Goal: Information Seeking & Learning: Learn about a topic

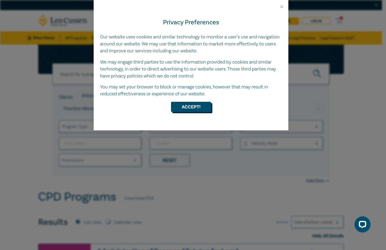
click at [195, 106] on button "Accept!" at bounding box center [191, 107] width 40 height 10
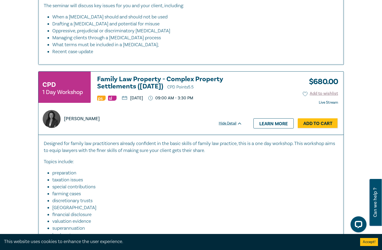
scroll to position [1147, 0]
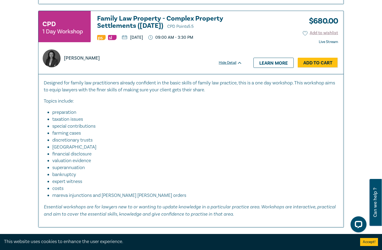
drag, startPoint x: 158, startPoint y: 30, endPoint x: 172, endPoint y: 109, distance: 79.7
click at [172, 105] on p "Topics include:" at bounding box center [191, 101] width 295 height 7
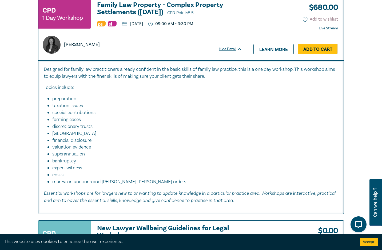
scroll to position [1174, 0]
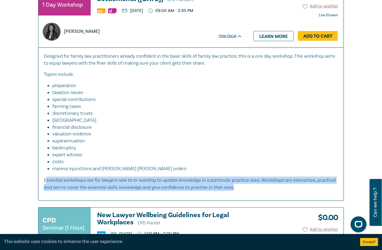
drag, startPoint x: 45, startPoint y: 187, endPoint x: 251, endPoint y: 197, distance: 206.3
click at [251, 198] on div "Designed for family law practitioners already confident in the basic skills of …" at bounding box center [190, 123] width 305 height 153
click at [238, 191] on p "Essential workshops are for lawyers new to or wanting to update knowledge in a …" at bounding box center [191, 183] width 295 height 14
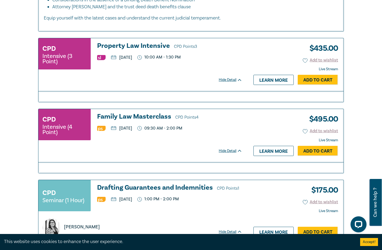
scroll to position [0, 0]
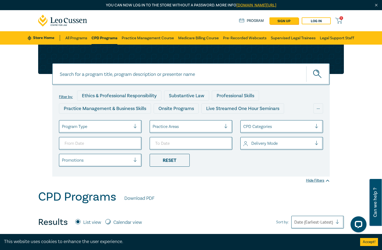
click at [173, 128] on div at bounding box center [187, 126] width 69 height 7
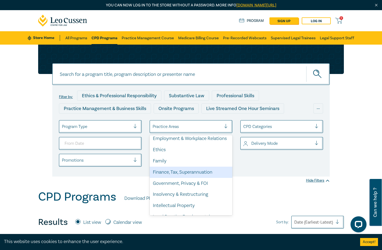
scroll to position [80, 0]
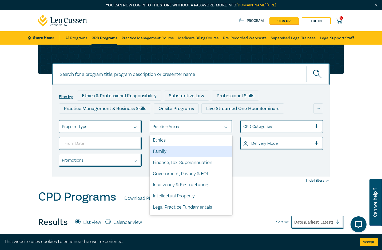
click at [190, 157] on div "Family" at bounding box center [191, 151] width 83 height 11
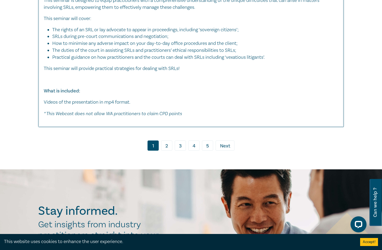
scroll to position [2722, 0]
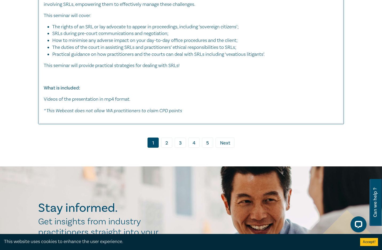
click at [167, 148] on link "2" at bounding box center [166, 142] width 11 height 10
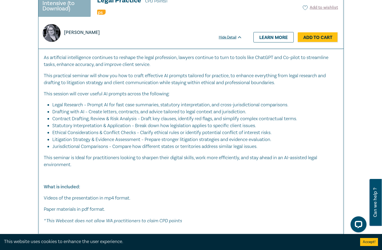
scroll to position [2375, 0]
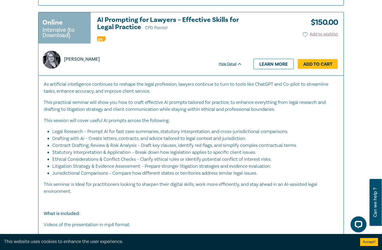
click at [145, 117] on div "As artificial intelligence continues to reshape the legal profession, lawyers c…" at bounding box center [191, 166] width 295 height 170
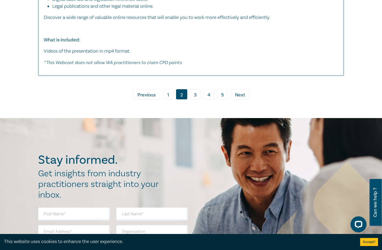
scroll to position [2988, 0]
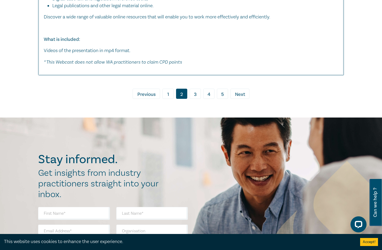
click at [199, 95] on link "3" at bounding box center [195, 94] width 11 height 10
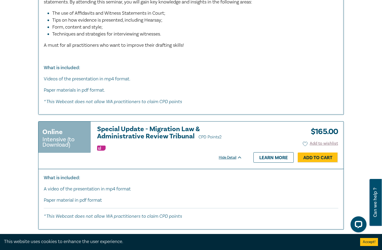
scroll to position [3015, 0]
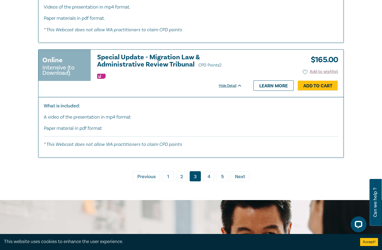
click at [204, 181] on link "4" at bounding box center [208, 176] width 11 height 10
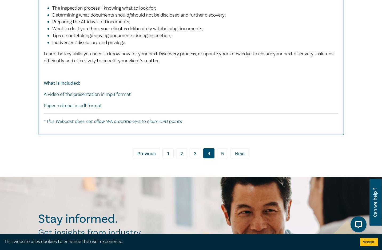
scroll to position [2535, 0]
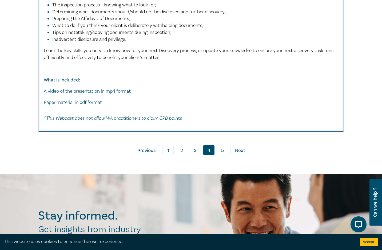
click at [219, 147] on link "5" at bounding box center [222, 150] width 11 height 10
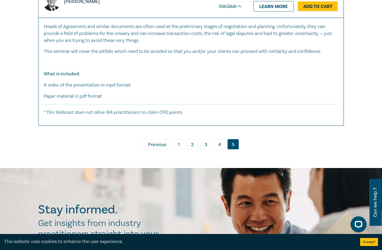
scroll to position [1975, 0]
